Goal: Task Accomplishment & Management: Use online tool/utility

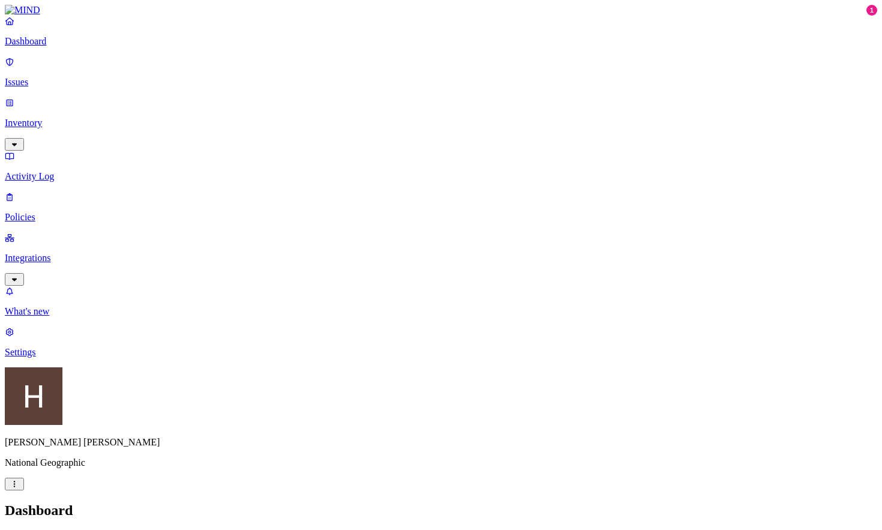
click at [47, 77] on p "Issues" at bounding box center [441, 82] width 872 height 11
click at [44, 253] on p "Integrations" at bounding box center [441, 258] width 872 height 11
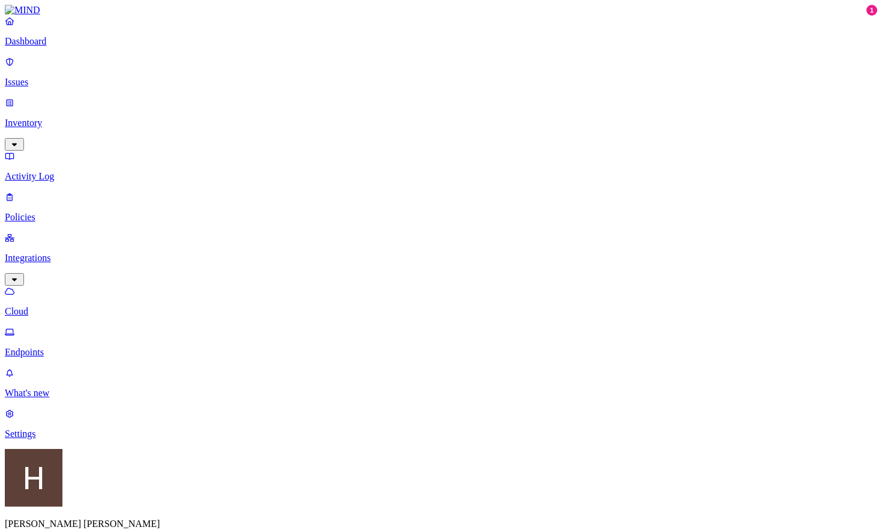
click at [41, 327] on link "Endpoints" at bounding box center [441, 342] width 872 height 31
click at [59, 306] on p "Cloud" at bounding box center [441, 311] width 872 height 11
click at [56, 46] on link "Dashboard" at bounding box center [441, 31] width 872 height 31
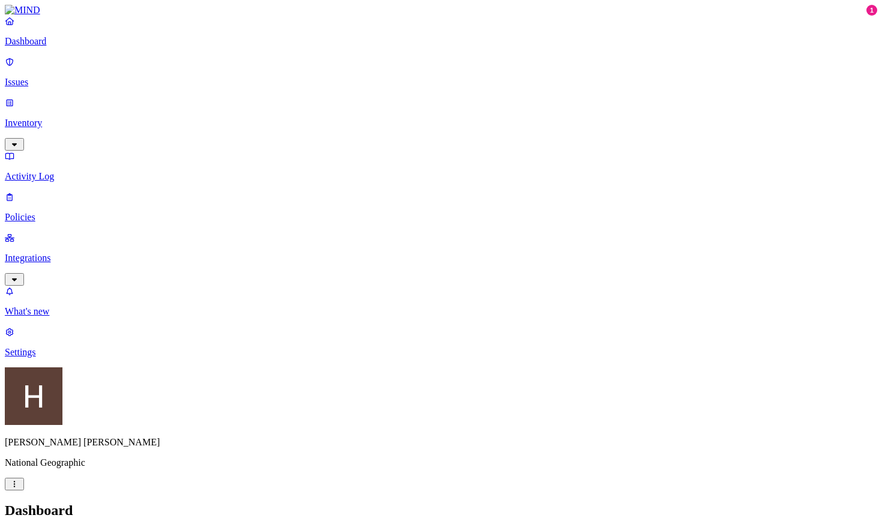
click at [79, 118] on p "Inventory" at bounding box center [441, 123] width 872 height 11
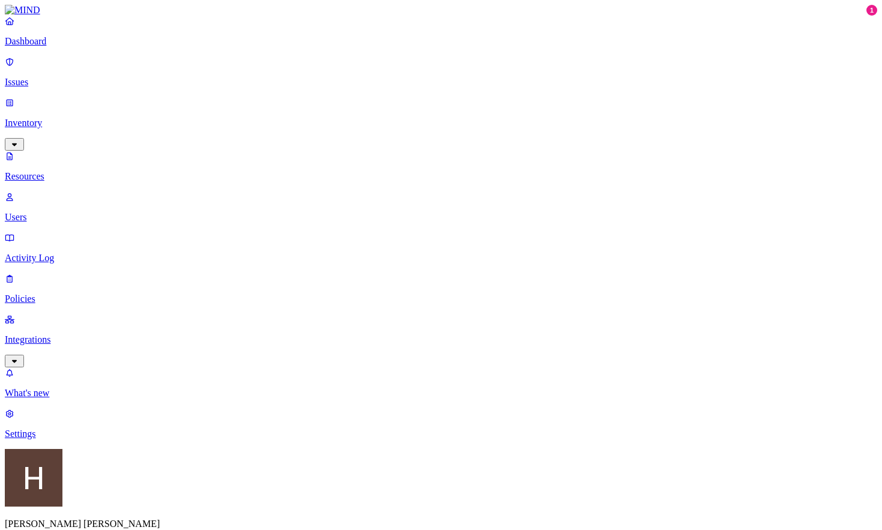
click at [60, 212] on p "Users" at bounding box center [441, 217] width 872 height 11
click at [49, 47] on link "Dashboard" at bounding box center [441, 31] width 872 height 31
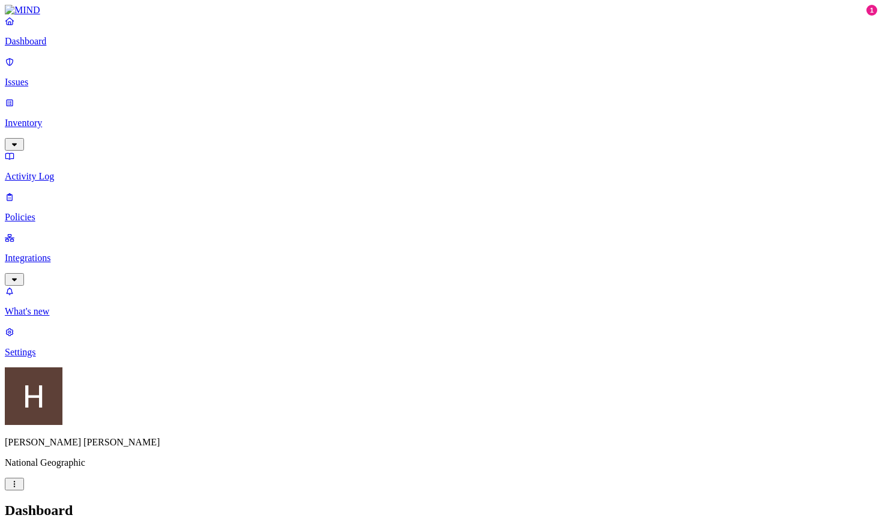
click at [48, 253] on p "Integrations" at bounding box center [441, 258] width 872 height 11
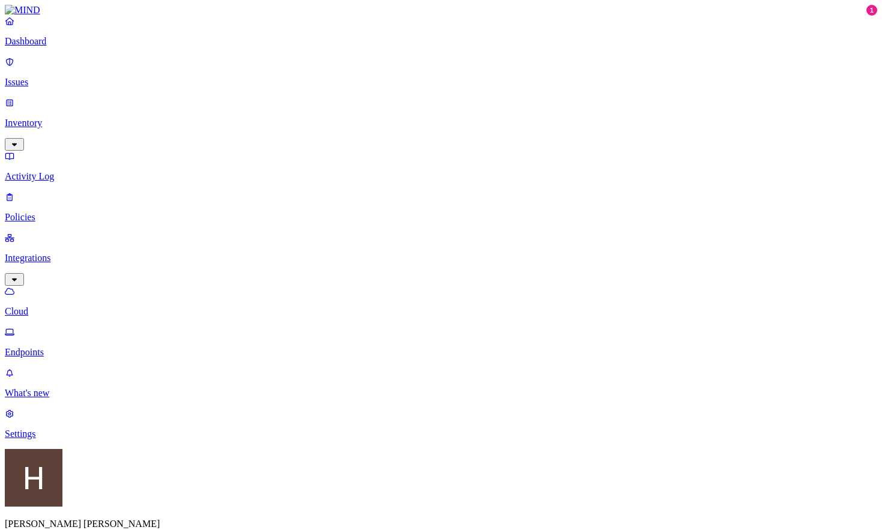
click at [61, 306] on p "Cloud" at bounding box center [441, 311] width 872 height 11
click at [64, 347] on p "Endpoints" at bounding box center [441, 352] width 872 height 11
click at [56, 306] on p "Cloud" at bounding box center [441, 311] width 872 height 11
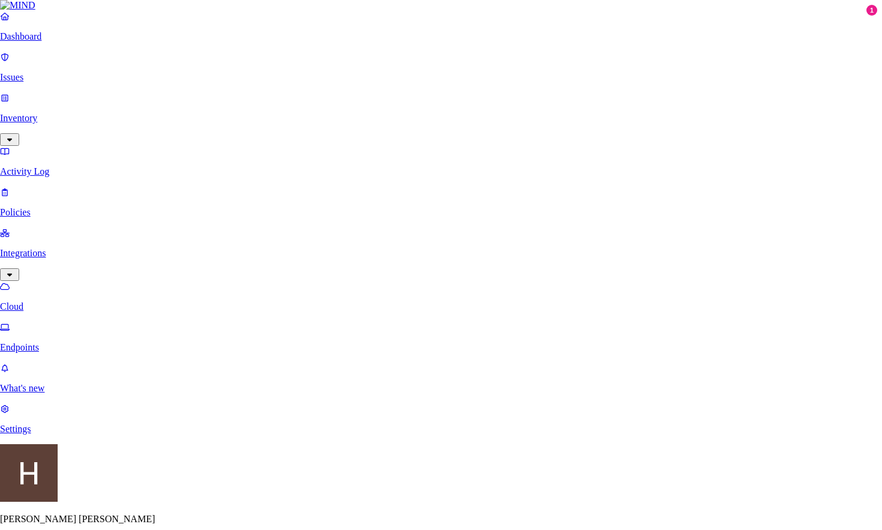
scroll to position [395, 0]
